Goal: Task Accomplishment & Management: Use online tool/utility

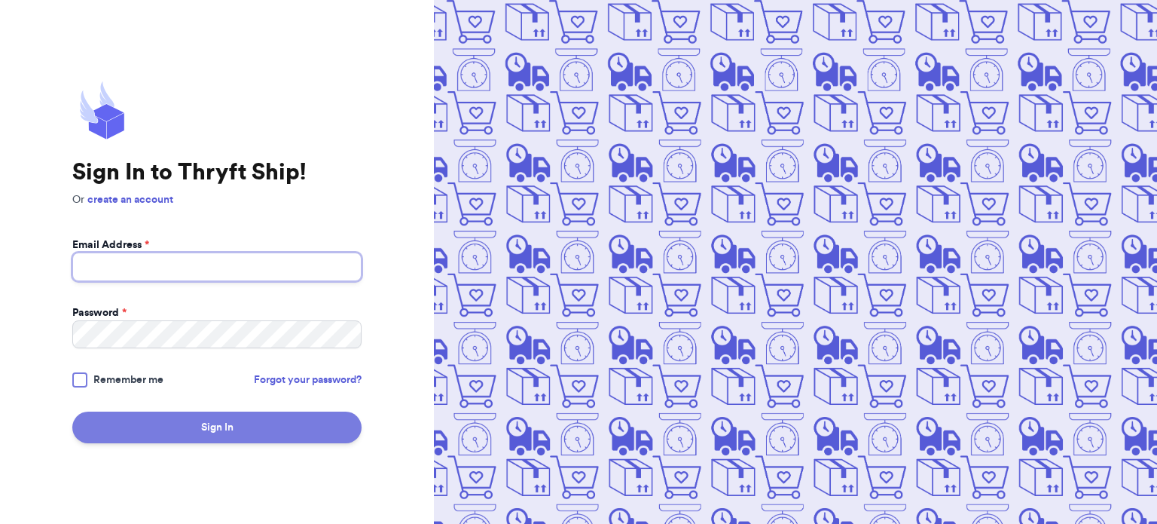
type input "[EMAIL_ADDRESS][DOMAIN_NAME]"
click at [256, 430] on button "Sign In" at bounding box center [216, 427] width 289 height 32
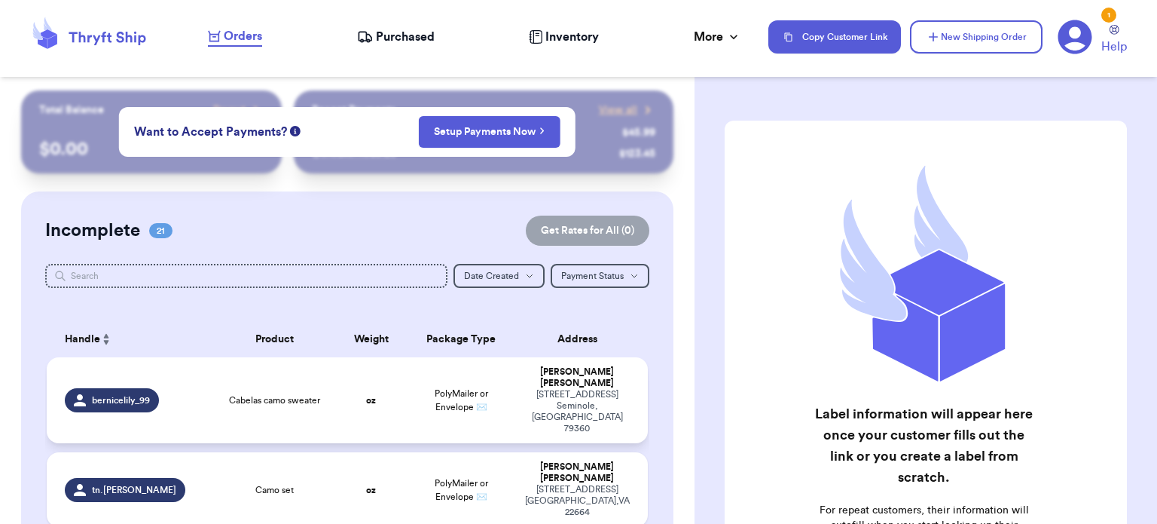
click at [387, 381] on td "oz" at bounding box center [371, 400] width 72 height 86
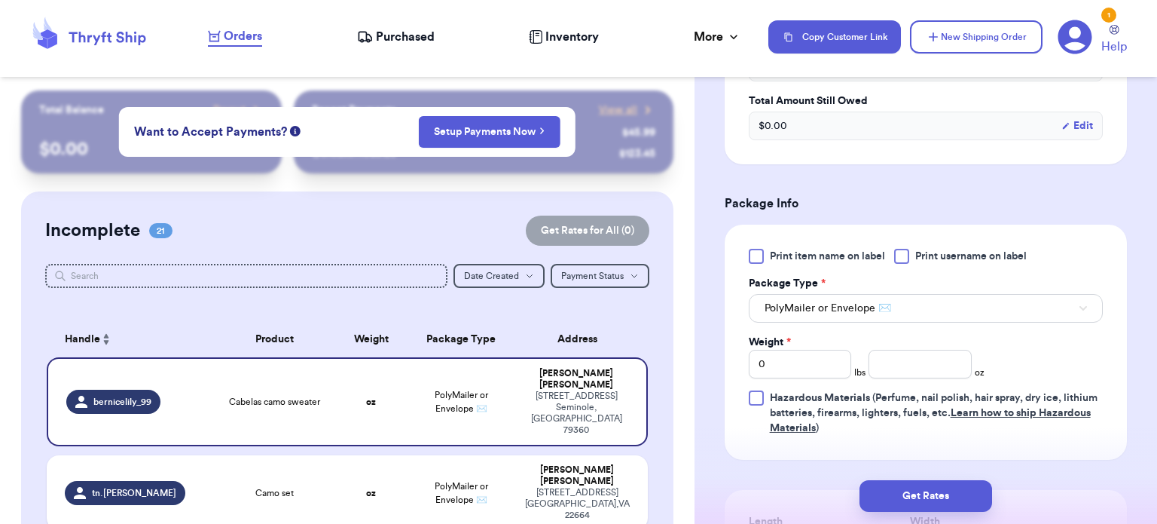
scroll to position [672, 0]
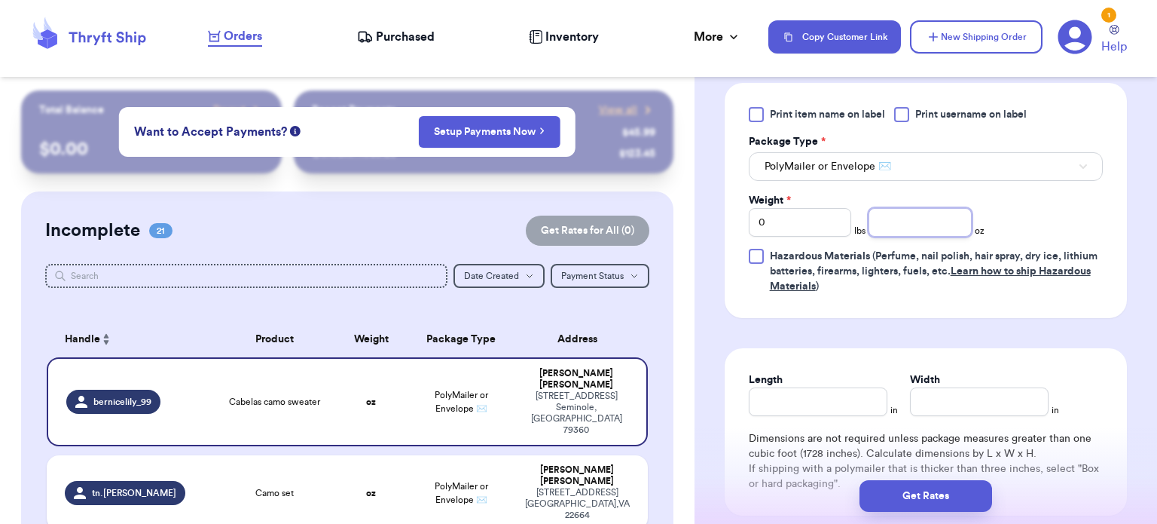
click at [902, 223] on input "number" at bounding box center [920, 222] width 103 height 29
type input "8"
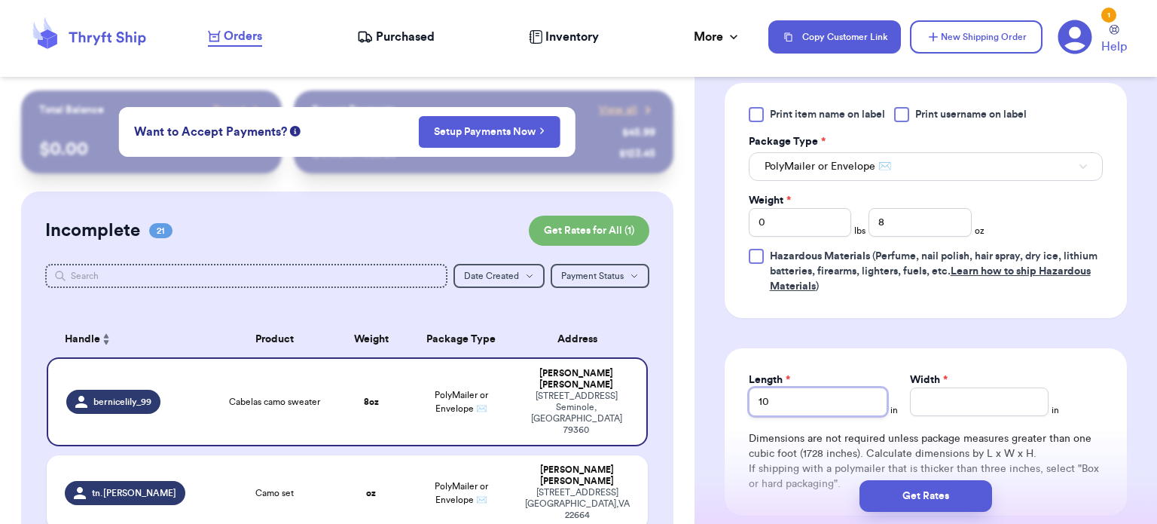
type input "10"
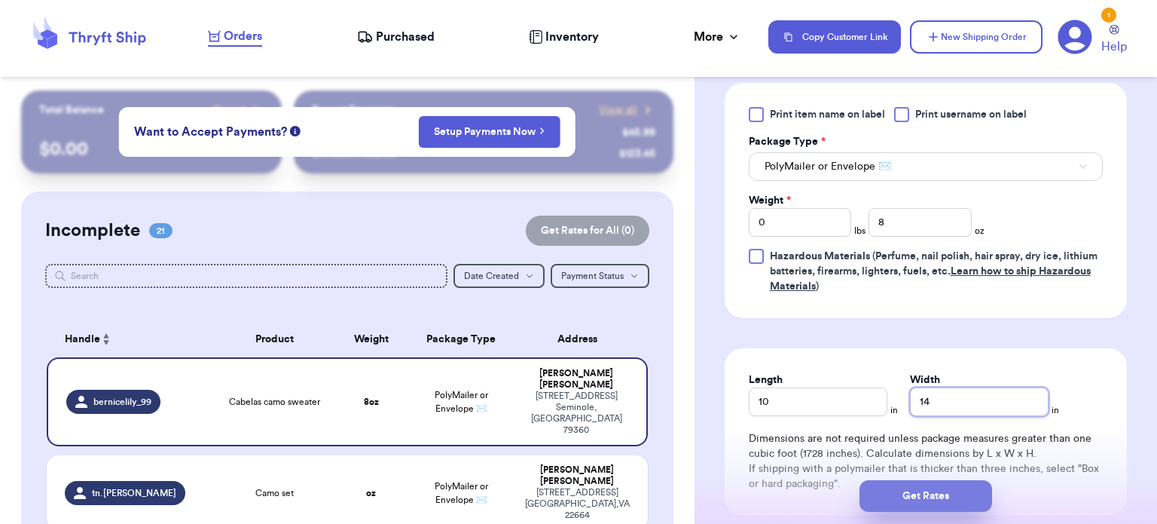
type input "14"
click at [930, 489] on button "Get Rates" at bounding box center [926, 496] width 133 height 32
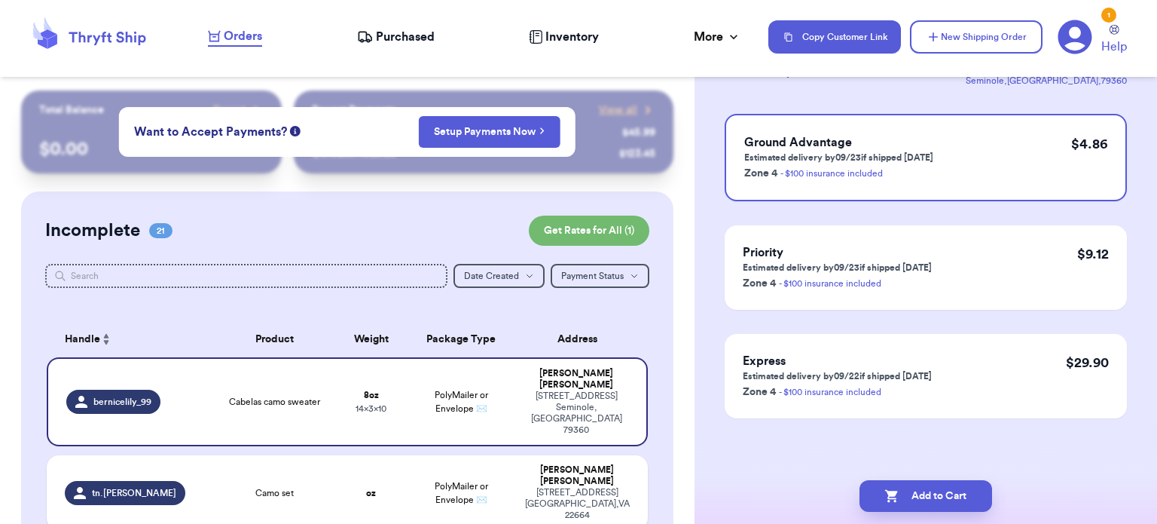
scroll to position [0, 0]
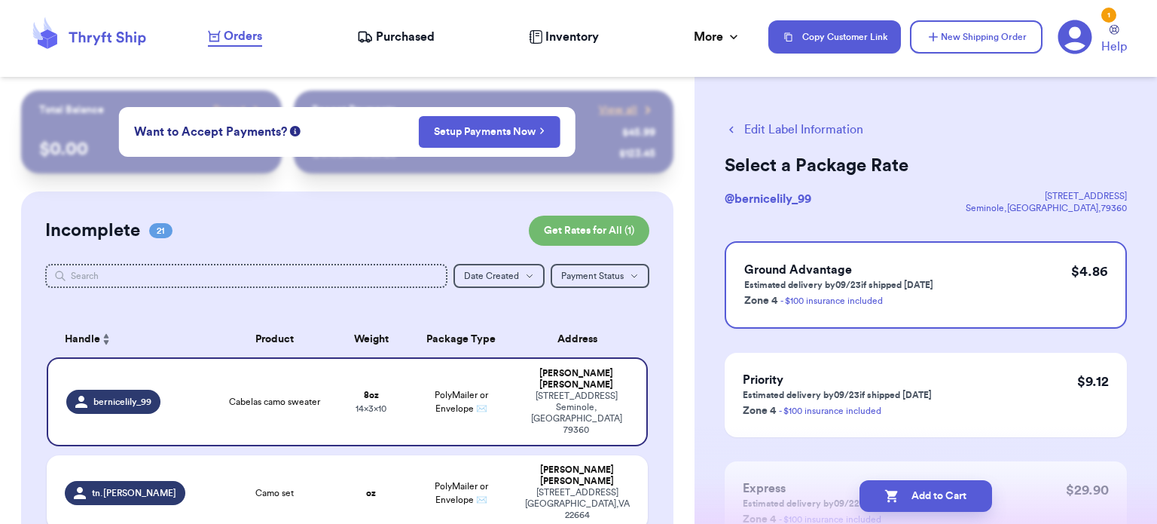
click at [930, 489] on button "Add to Cart" at bounding box center [926, 496] width 133 height 32
checkbox input "true"
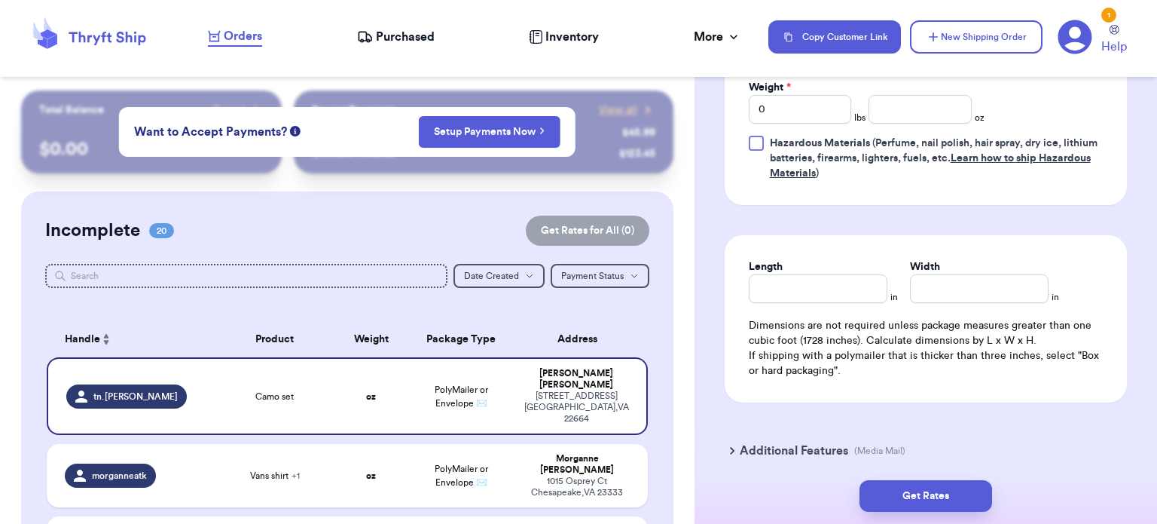
scroll to position [785, 0]
click at [809, 277] on input "Length" at bounding box center [818, 288] width 139 height 29
type input "1"
type input "10"
type input "1"
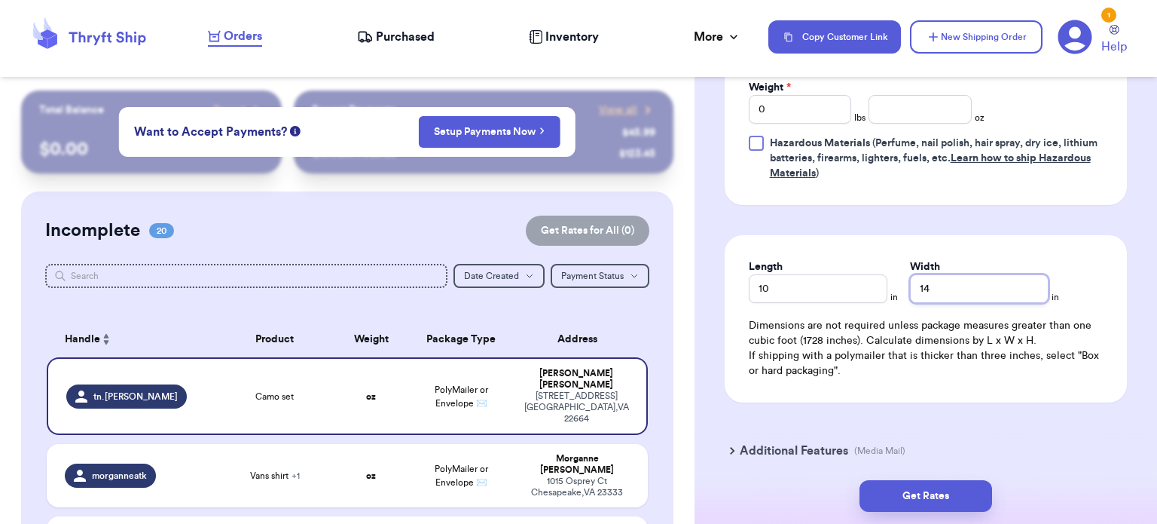
scroll to position [705, 0]
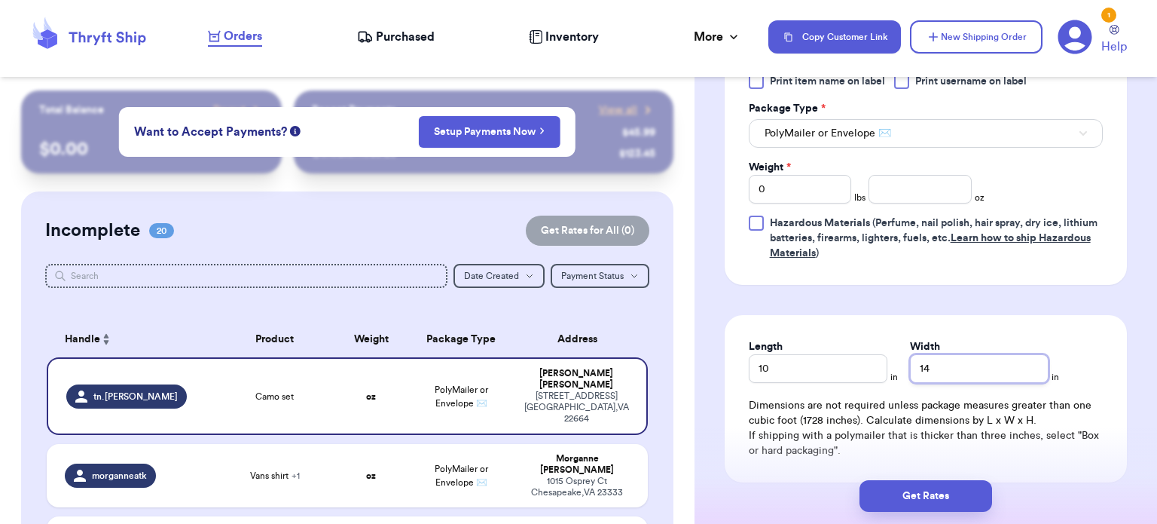
type input "14"
click at [903, 186] on input "number" at bounding box center [920, 189] width 103 height 29
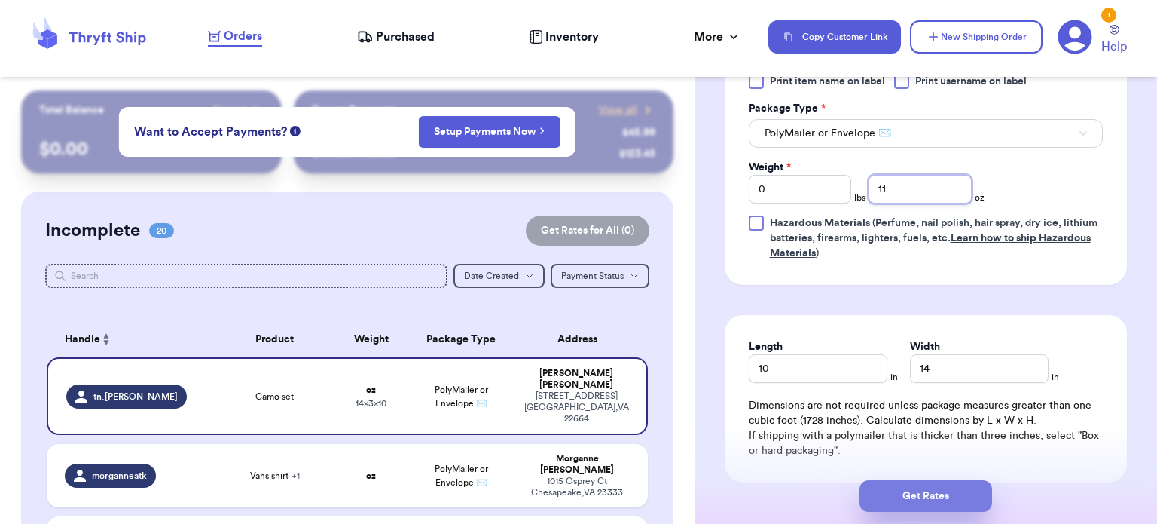
type input "11"
click at [934, 510] on button "Get Rates" at bounding box center [926, 496] width 133 height 32
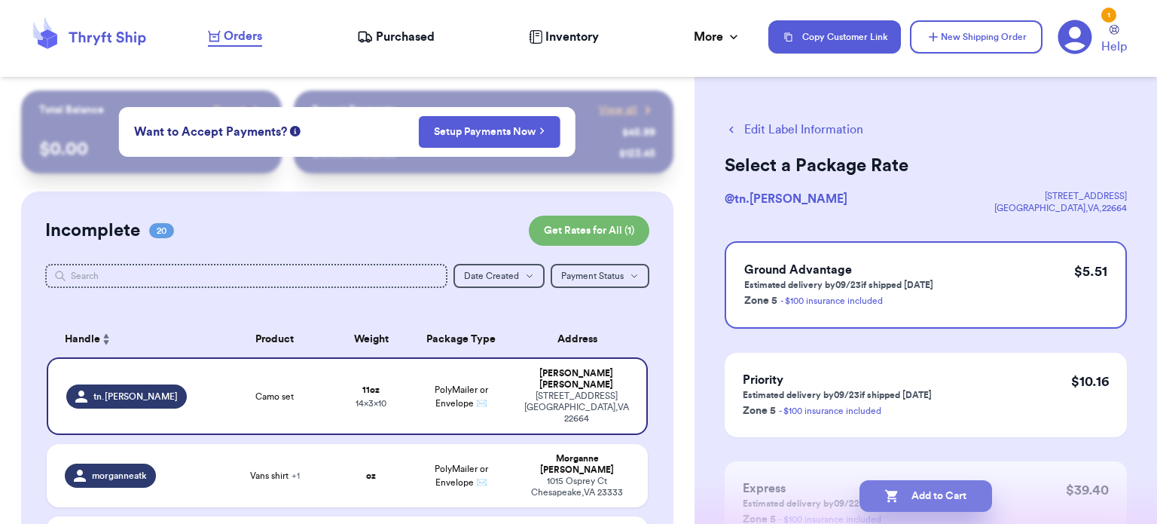
click at [955, 496] on button "Add to Cart" at bounding box center [926, 496] width 133 height 32
checkbox input "true"
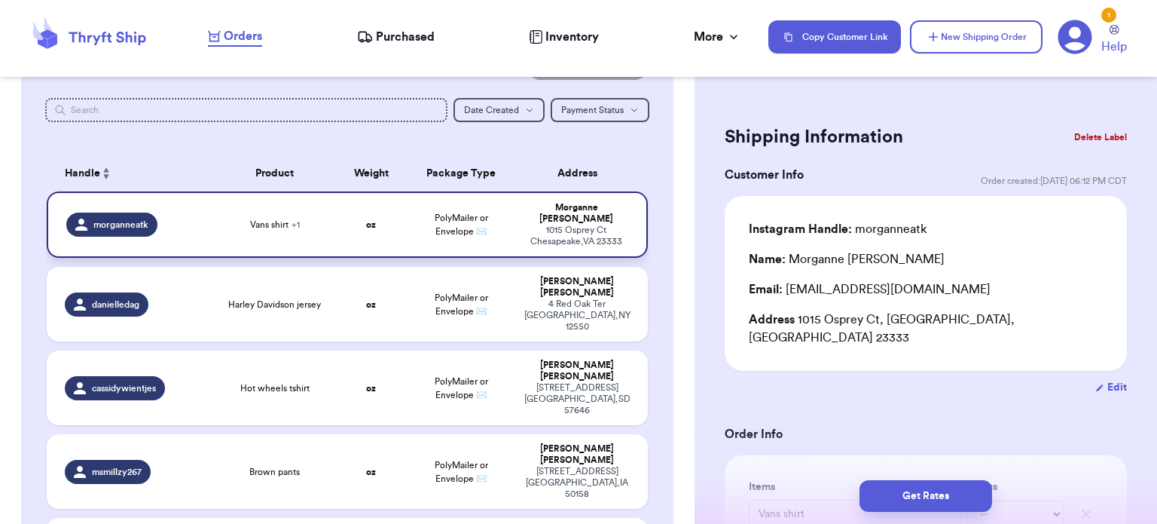
scroll to position [163, 0]
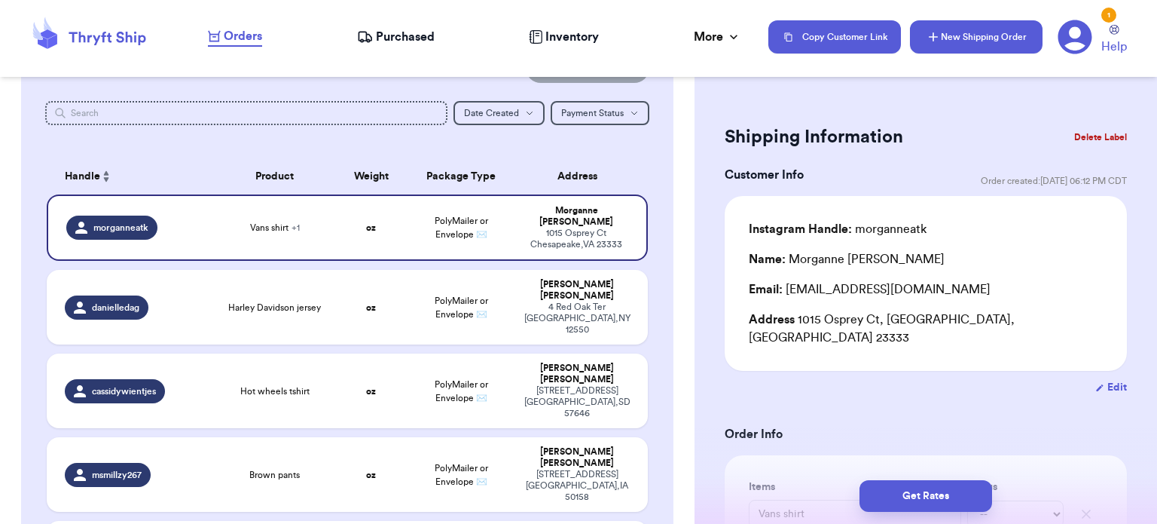
click at [984, 35] on button "New Shipping Order" at bounding box center [976, 36] width 133 height 33
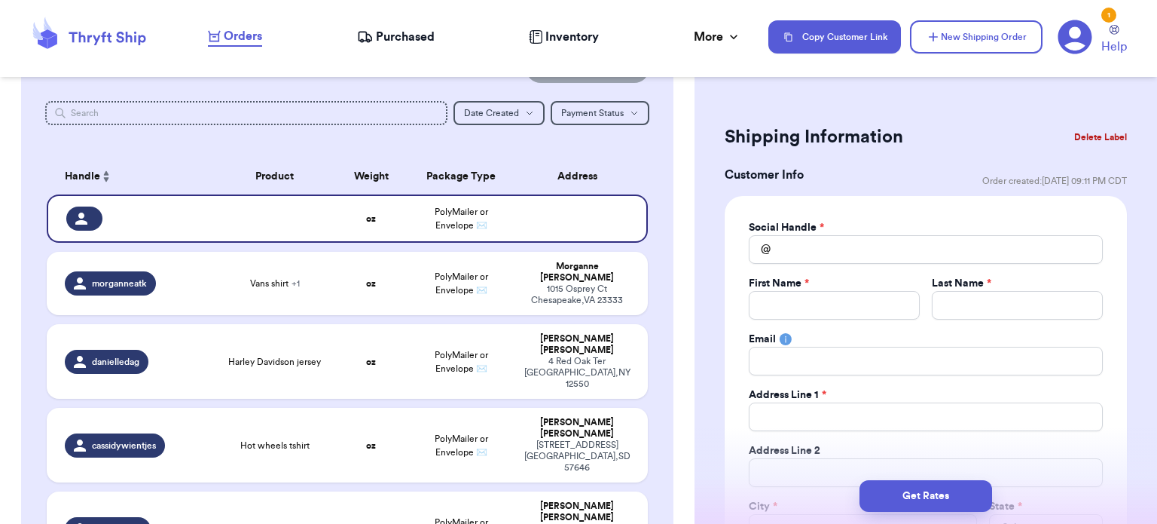
click at [844, 267] on div "Social Handle * @ First Name * Last Name * Email Address Line 1 * Address Line …" at bounding box center [926, 409] width 354 height 378
click at [831, 252] on input "Total Amount Paid" at bounding box center [926, 249] width 354 height 29
type input "j"
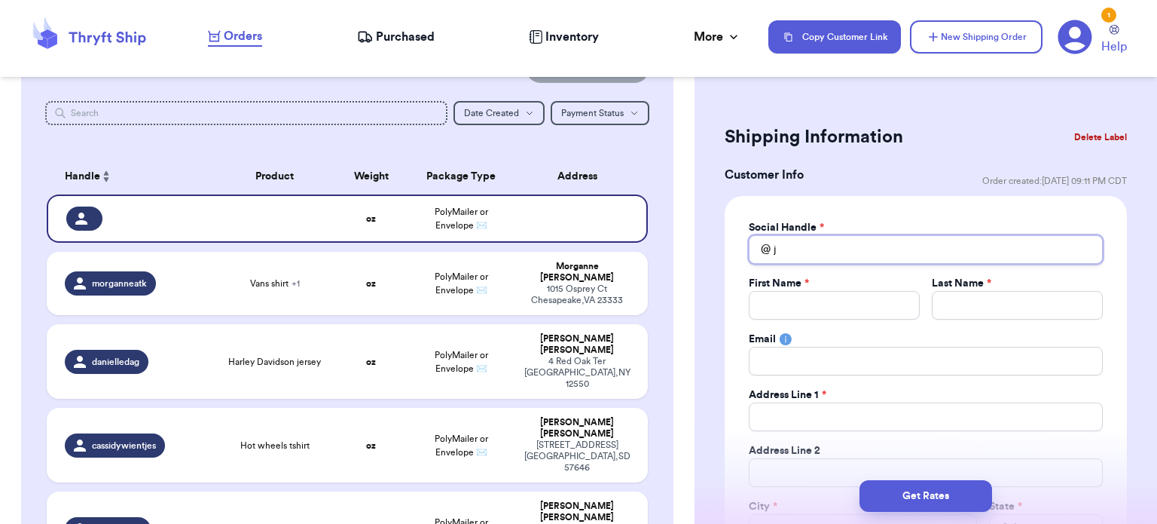
type input "ja"
type input "jac"
type input "jacl"
type input "jacly"
type input "[PERSON_NAME]"
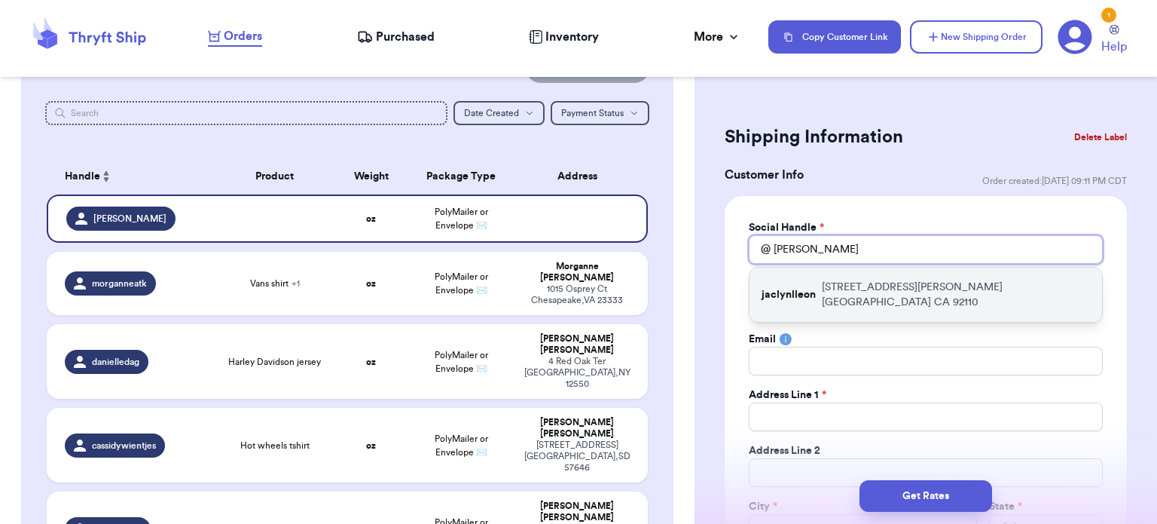
type input "[PERSON_NAME]"
click at [828, 288] on p "[STREET_ADDRESS][PERSON_NAME]" at bounding box center [956, 295] width 268 height 30
type input "jaclynlleon"
type input "[PERSON_NAME]"
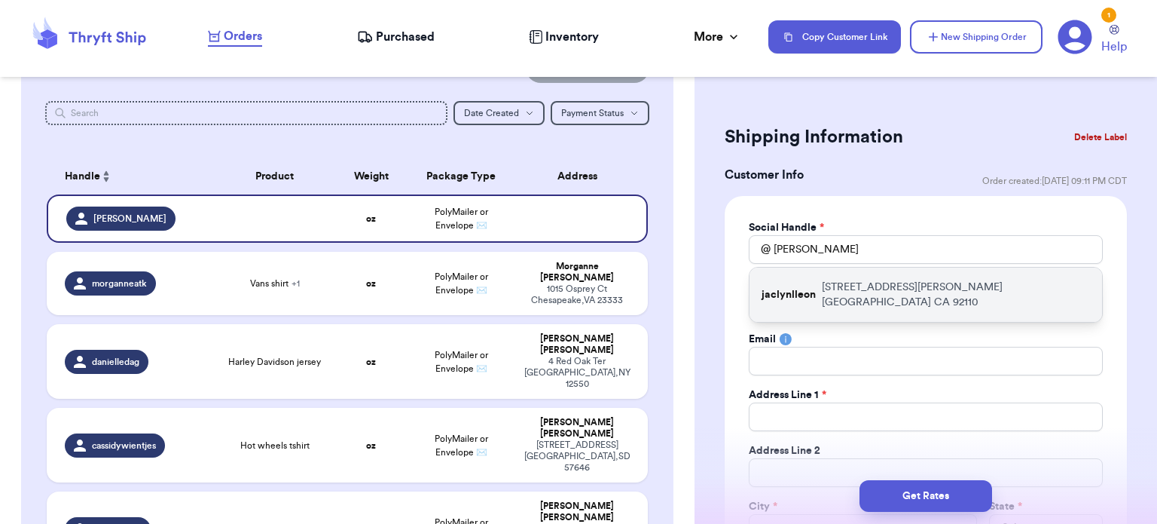
type input "[EMAIL_ADDRESS][DOMAIN_NAME]"
type input "[STREET_ADDRESS][PERSON_NAME]"
type input "[GEOGRAPHIC_DATA]"
select select "CA"
type input "92110"
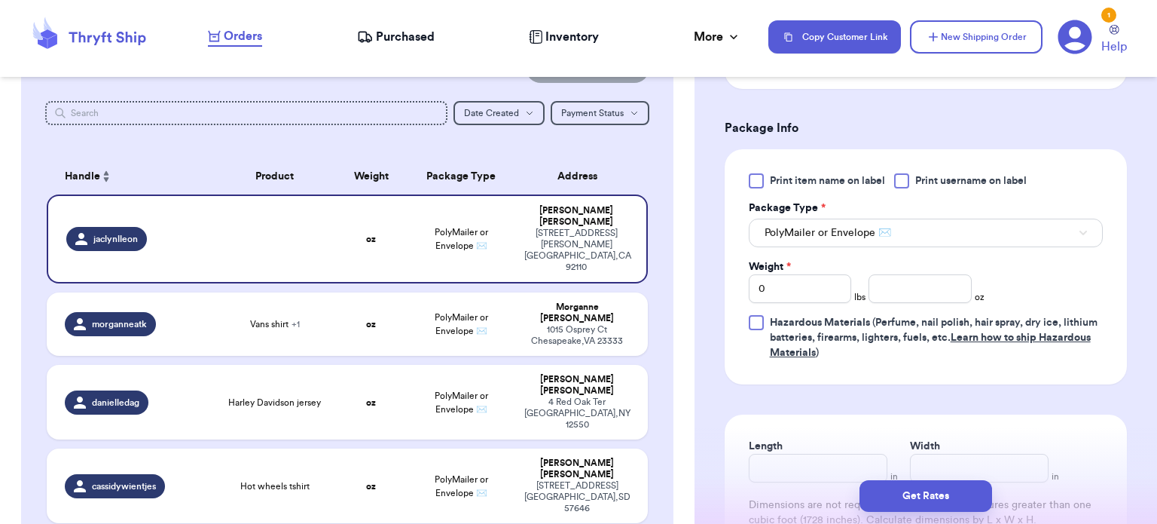
scroll to position [851, 0]
click at [891, 295] on input "number" at bounding box center [920, 288] width 103 height 29
type input "5"
click at [833, 464] on input "Length" at bounding box center [818, 468] width 139 height 29
type input "10"
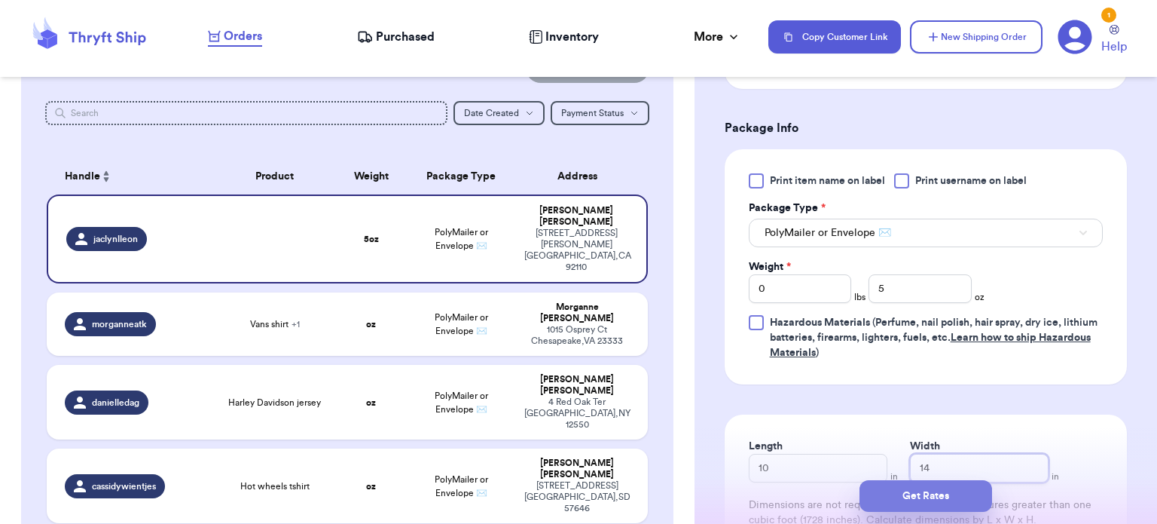
type input "14"
click at [915, 496] on button "Get Rates" at bounding box center [926, 496] width 133 height 32
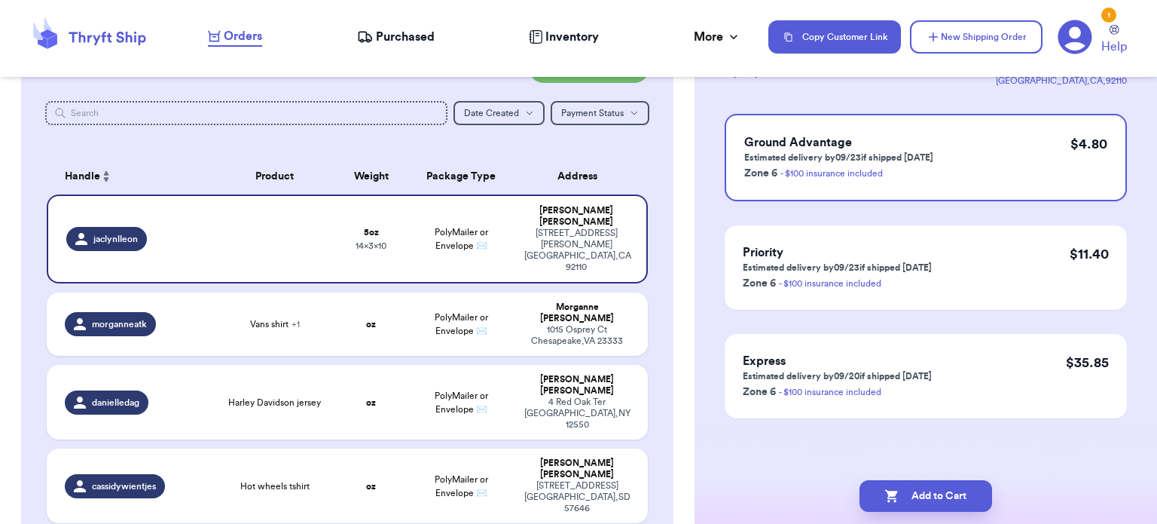
scroll to position [0, 0]
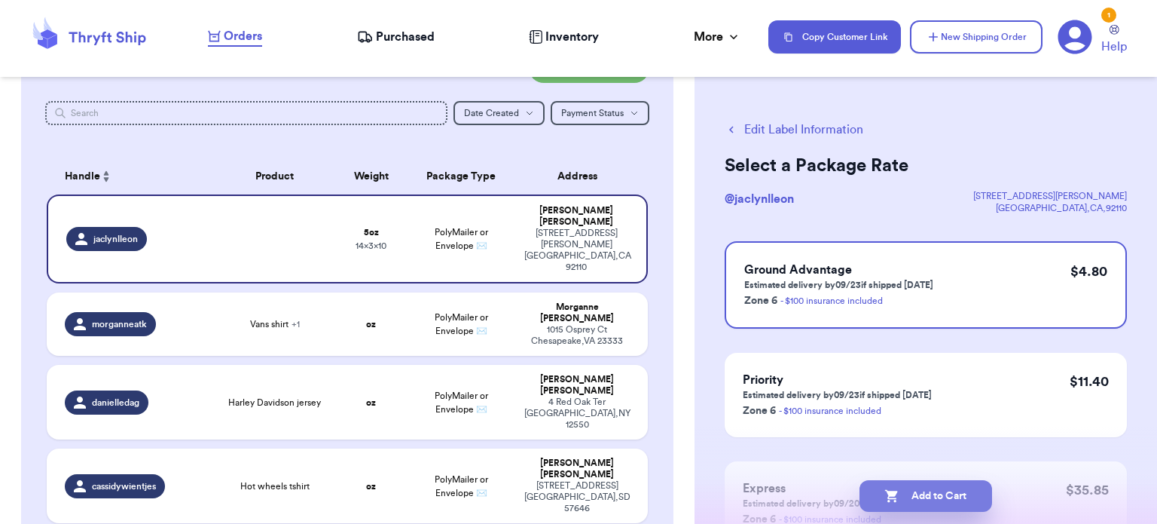
click at [928, 494] on button "Add to Cart" at bounding box center [926, 496] width 133 height 32
checkbox input "true"
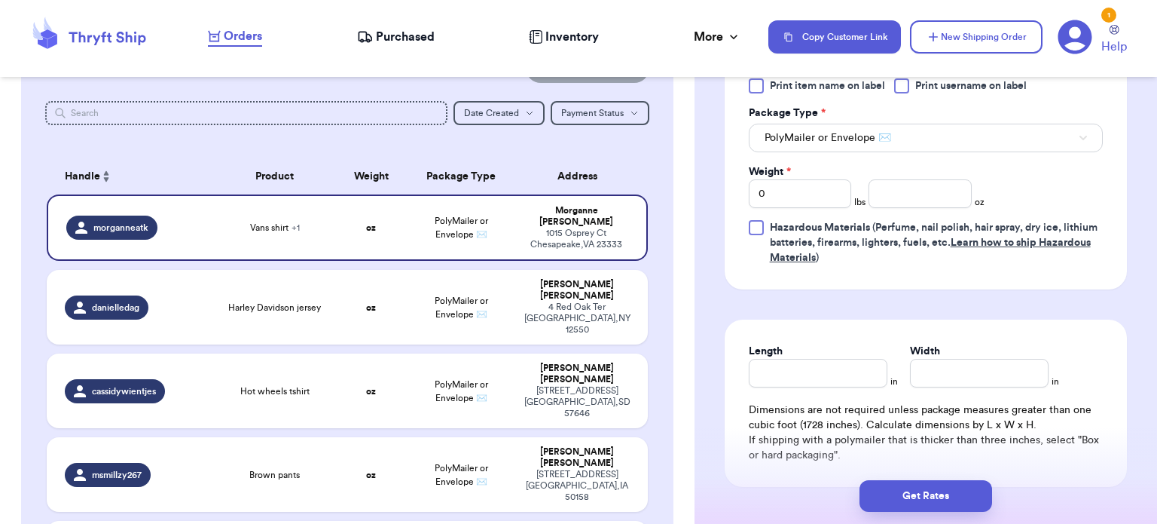
scroll to position [772, 0]
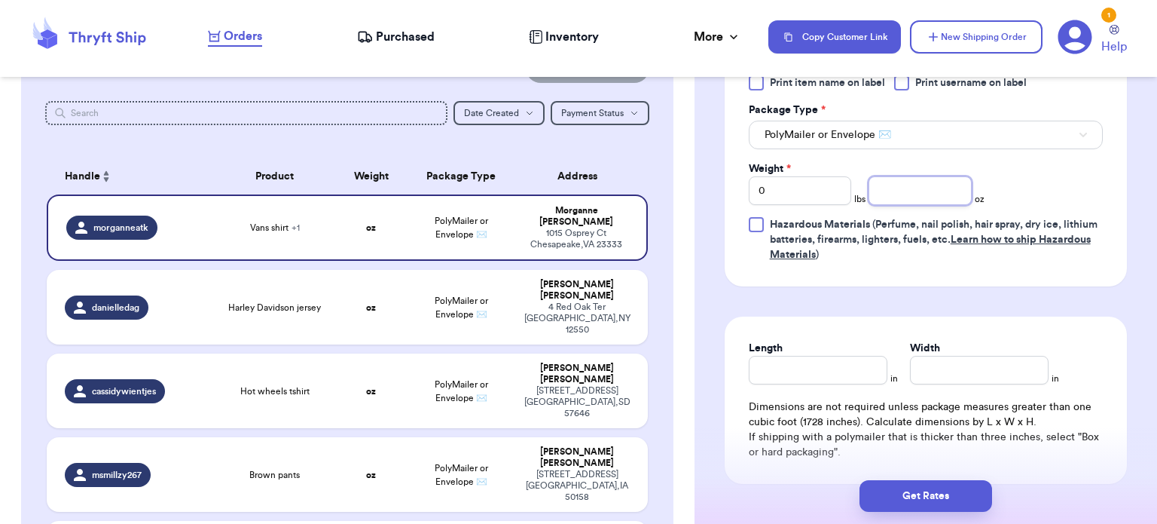
click at [904, 179] on input "number" at bounding box center [920, 190] width 103 height 29
type input "12"
click at [808, 356] on input "Length" at bounding box center [818, 370] width 139 height 29
type input "10"
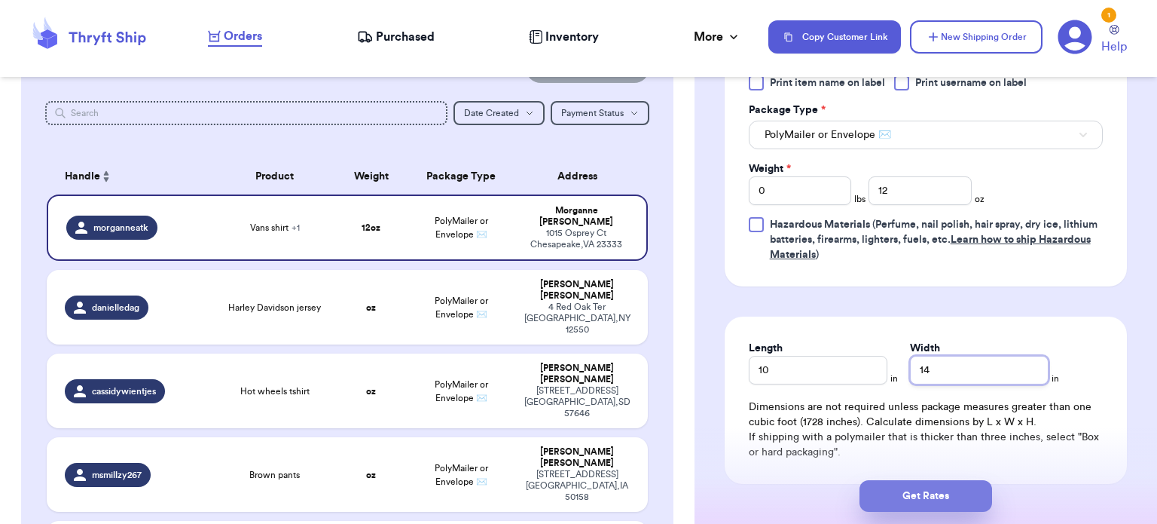
type input "14"
click at [931, 481] on button "Get Rates" at bounding box center [926, 496] width 133 height 32
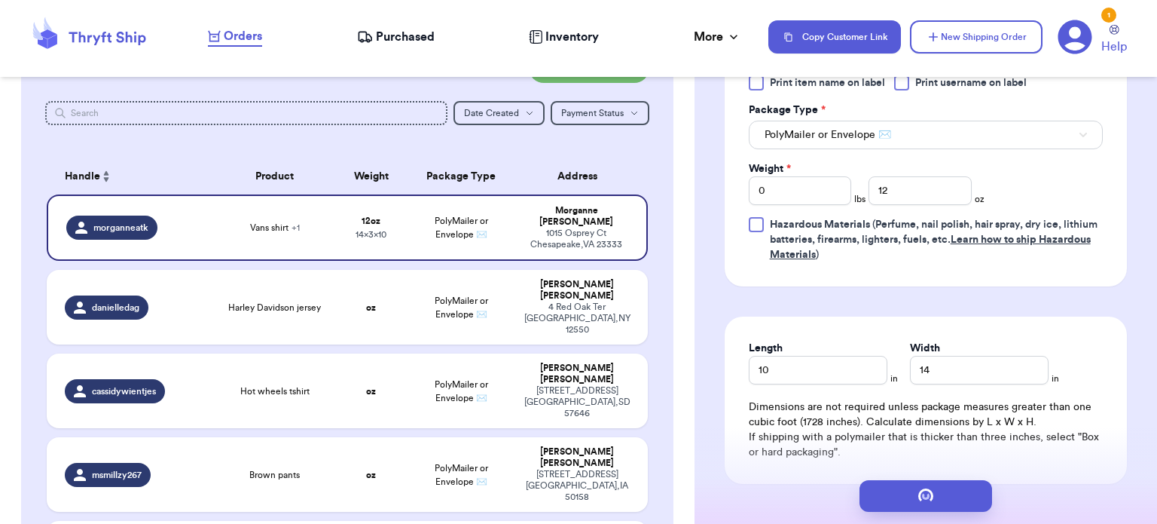
scroll to position [0, 0]
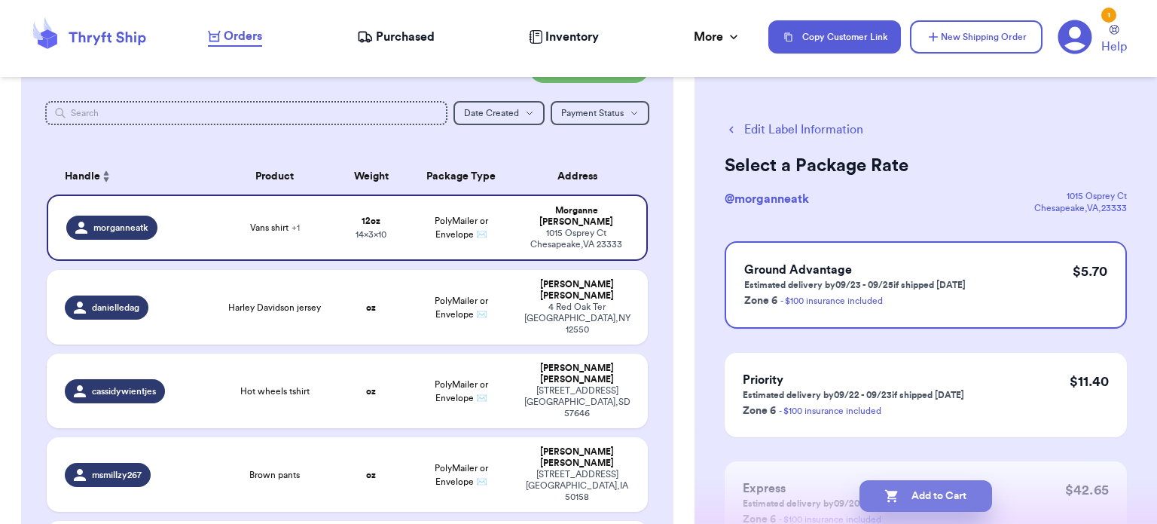
click at [913, 494] on button "Add to Cart" at bounding box center [926, 496] width 133 height 32
checkbox input "true"
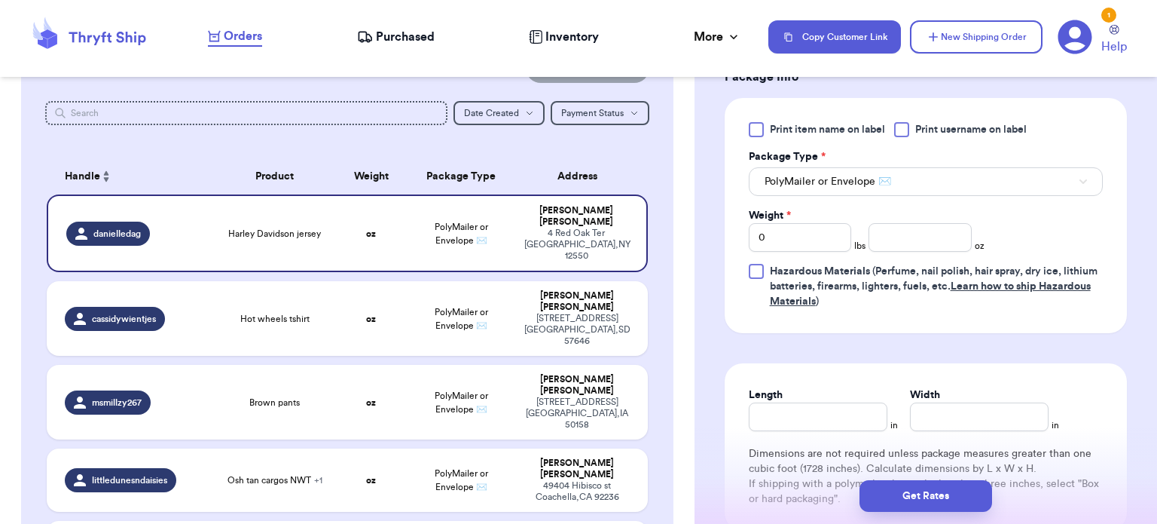
scroll to position [661, 0]
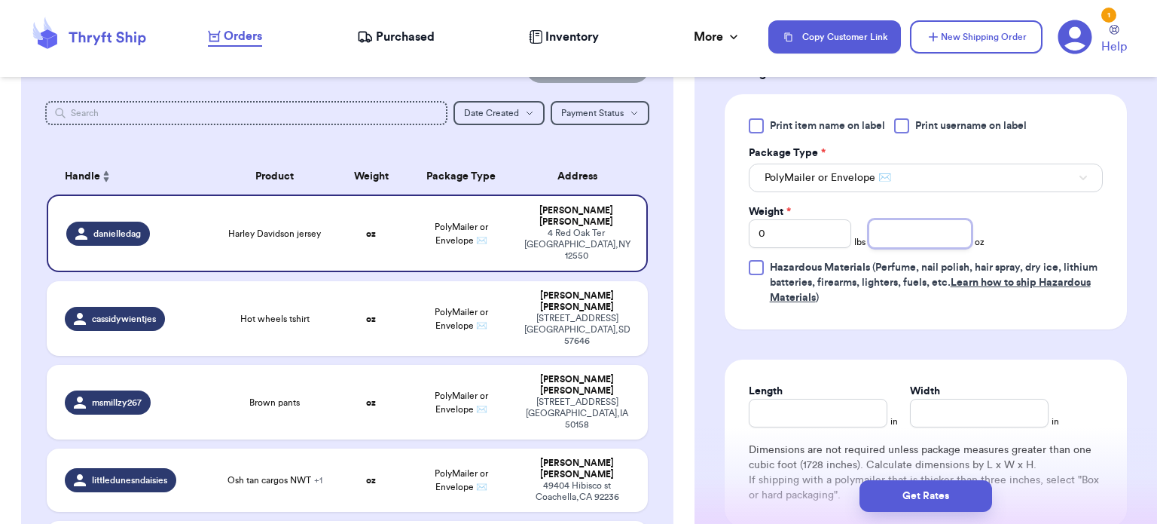
click at [919, 241] on input "number" at bounding box center [920, 233] width 103 height 29
type input "8"
click at [790, 406] on input "Length" at bounding box center [818, 413] width 139 height 29
type input "10"
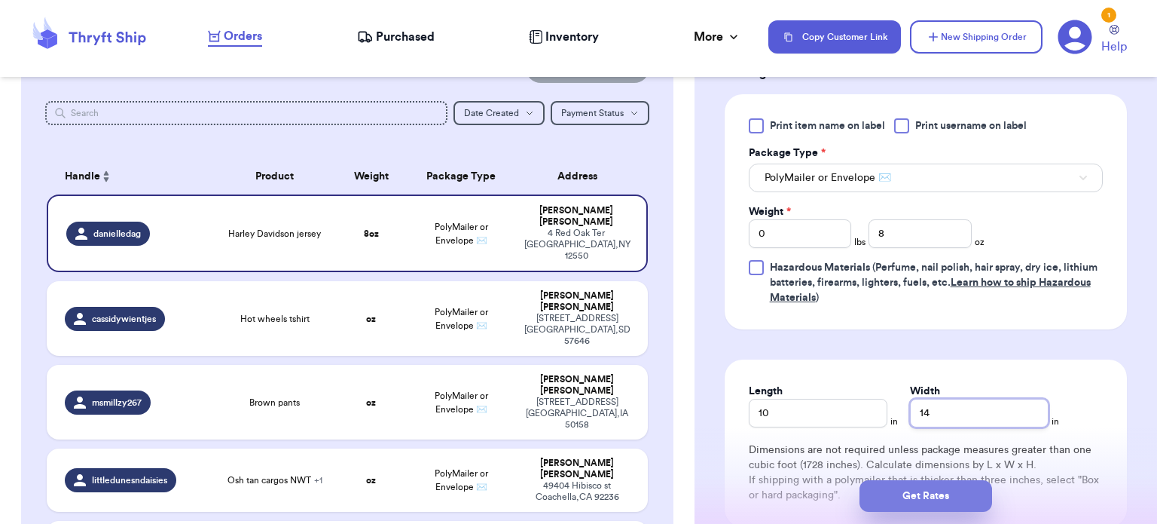
type input "14"
click at [906, 497] on button "Get Rates" at bounding box center [926, 496] width 133 height 32
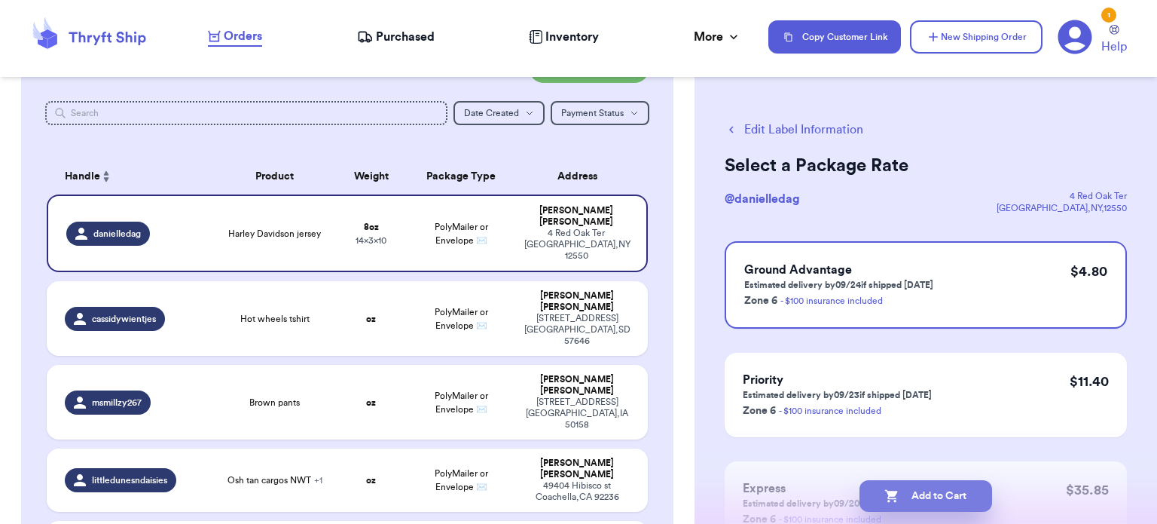
click at [919, 495] on button "Add to Cart" at bounding box center [926, 496] width 133 height 32
checkbox input "true"
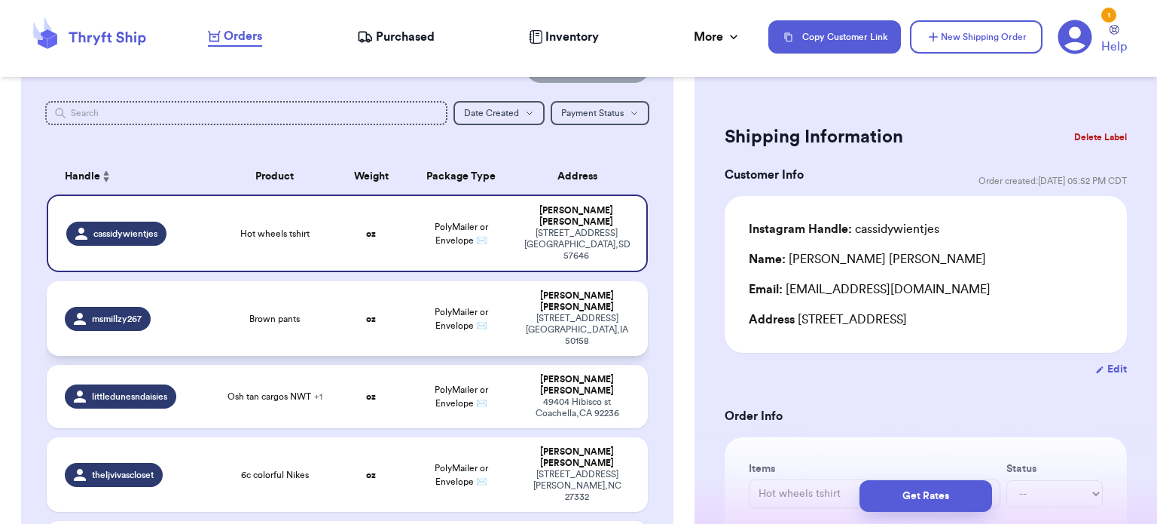
click at [294, 313] on span "Brown pants" at bounding box center [274, 319] width 50 height 12
type input "Brown pants"
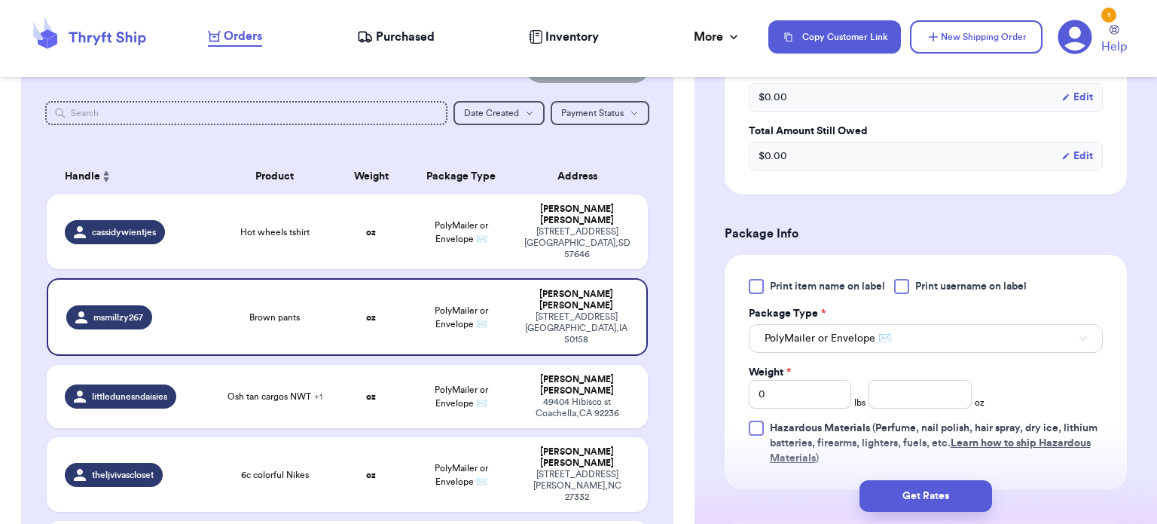
scroll to position [500, 0]
click at [929, 396] on input "number" at bounding box center [920, 394] width 103 height 29
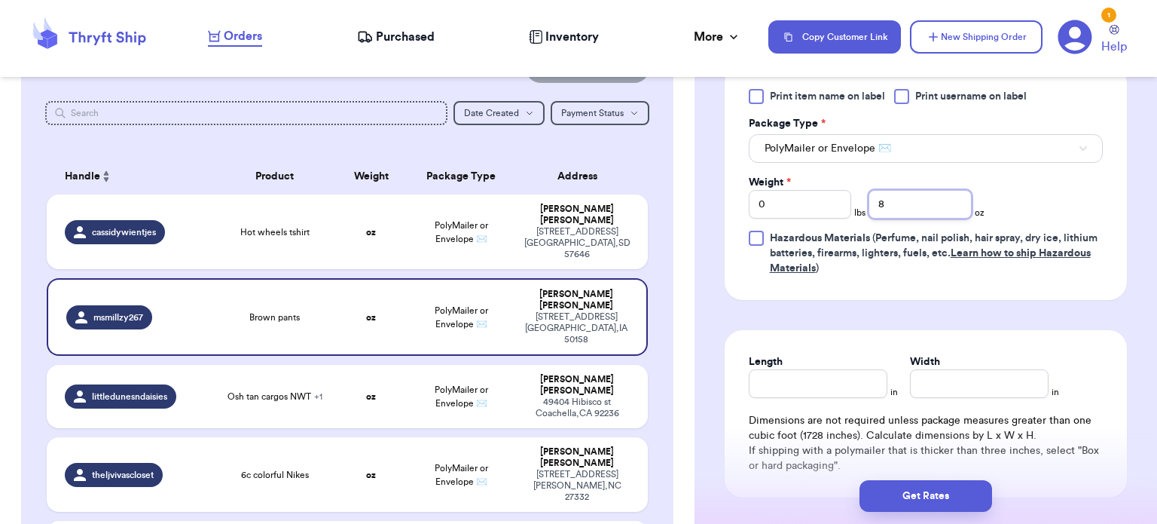
scroll to position [801, 0]
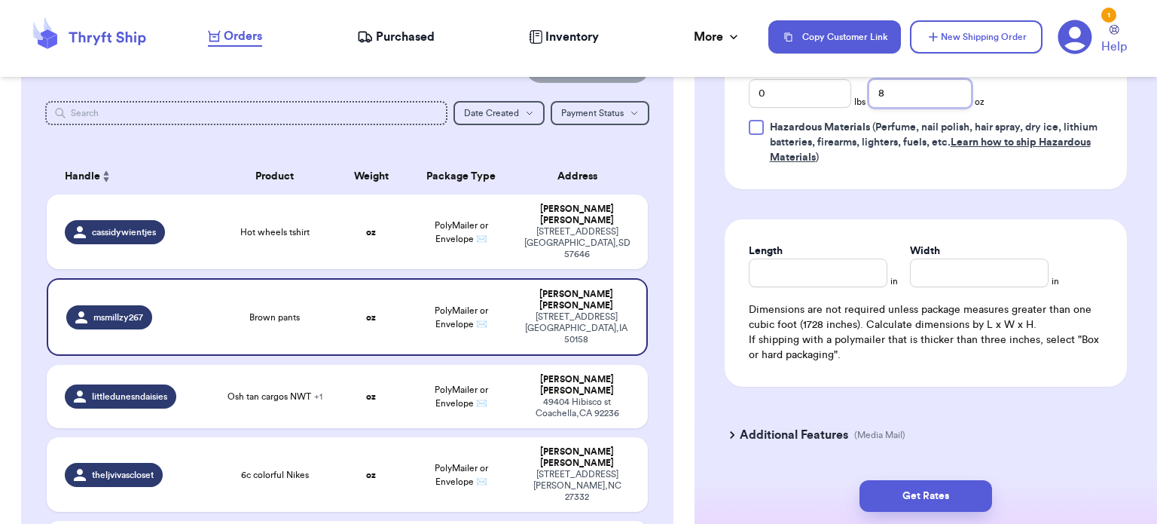
type input "8"
click at [829, 279] on input "Length" at bounding box center [818, 272] width 139 height 29
type input "9"
type input "6"
click at [952, 502] on button "Get Rates" at bounding box center [926, 496] width 133 height 32
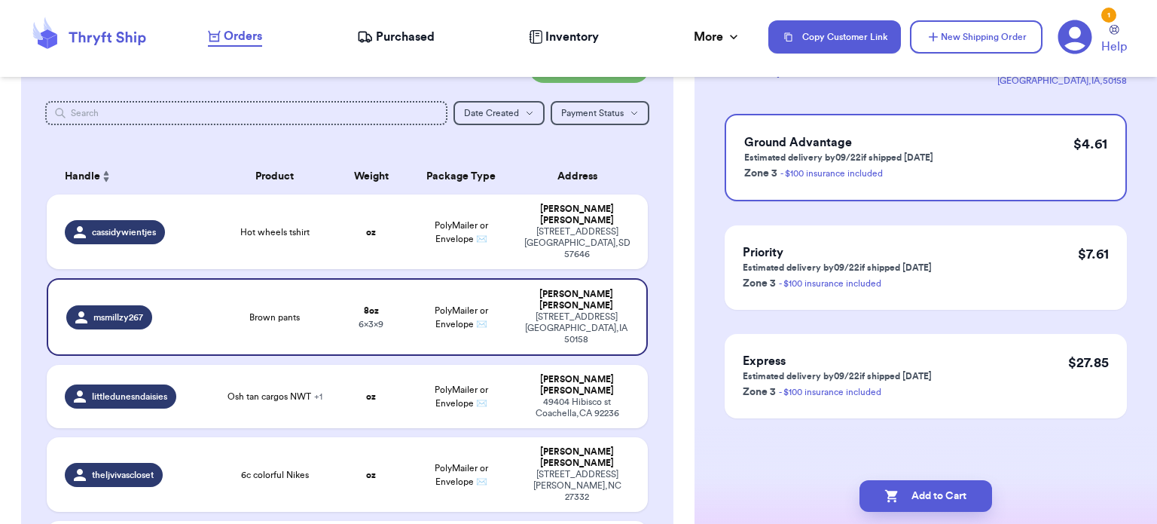
scroll to position [0, 0]
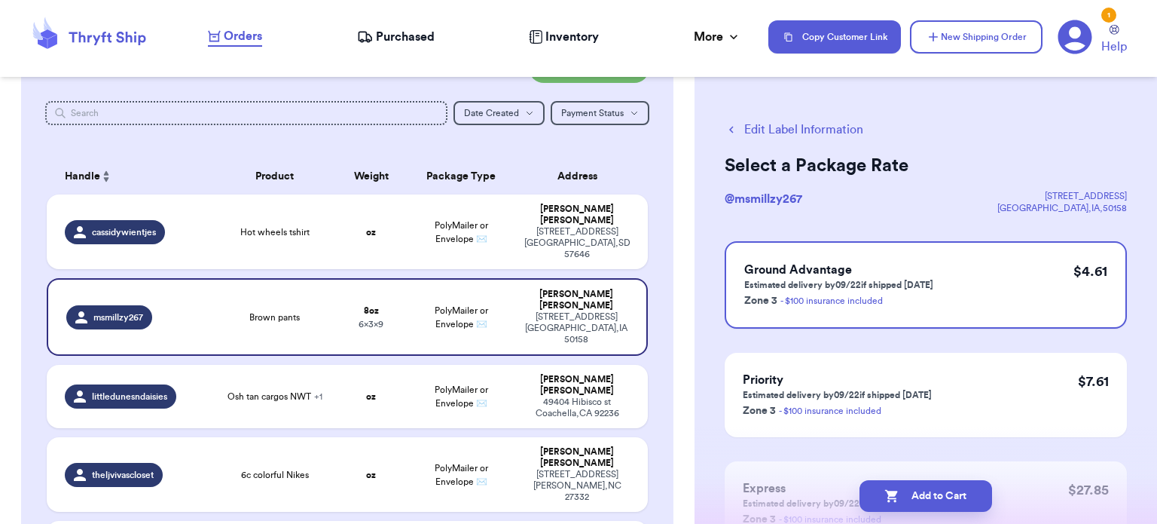
click at [952, 502] on button "Add to Cart" at bounding box center [926, 496] width 133 height 32
checkbox input "true"
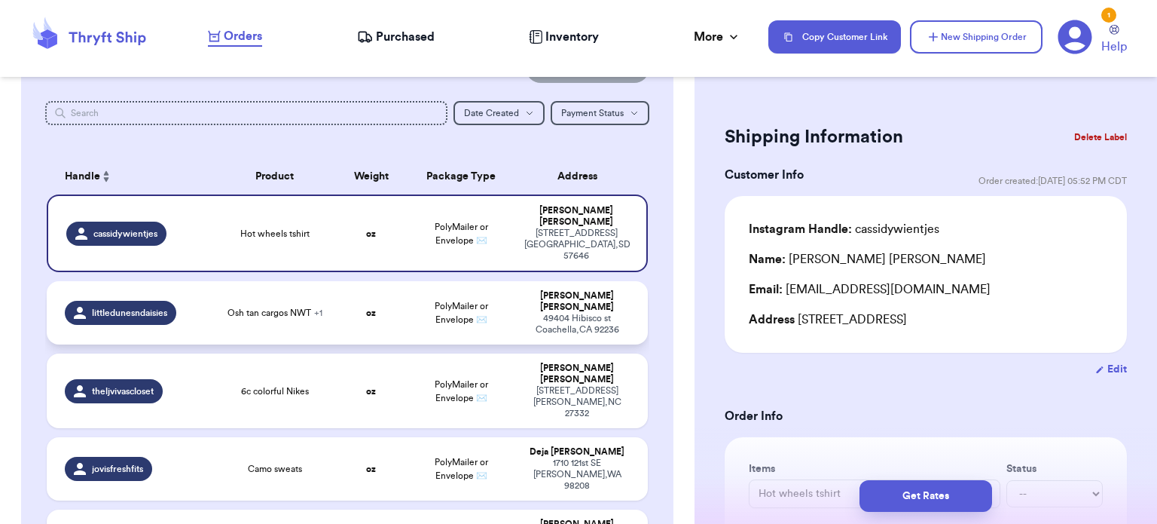
click at [298, 307] on span "Osh tan cargos NWT + 1" at bounding box center [275, 313] width 95 height 12
type input "Osh tan cargos NWT"
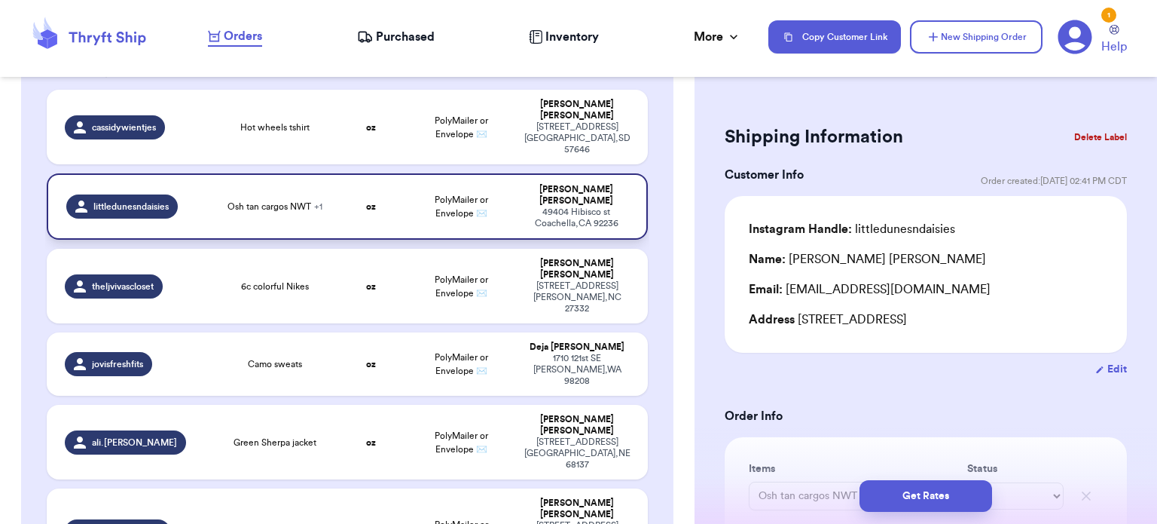
scroll to position [268, 0]
